Goal: Check status: Check status

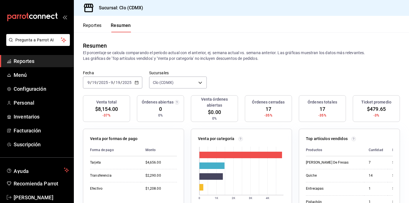
click at [133, 86] on div "2025-09-19 9 / 19 / 2025 - 2025-09-19 9 / 19 / 2025" at bounding box center [112, 83] width 59 height 12
click at [137, 85] on div "2025-09-19 9 / 19 / 2025 - 2025-09-19 9 / 19 / 2025" at bounding box center [112, 83] width 59 height 12
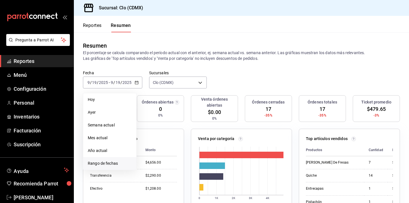
click at [114, 162] on span "Rango de fechas" at bounding box center [110, 164] width 44 height 6
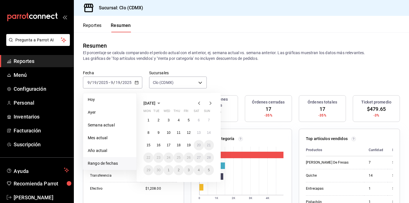
click at [199, 102] on icon "button" at bounding box center [199, 103] width 7 height 7
click at [192, 119] on button "1" at bounding box center [189, 120] width 10 height 10
click at [212, 169] on button "31" at bounding box center [209, 170] width 10 height 10
